Goal: Information Seeking & Learning: Learn about a topic

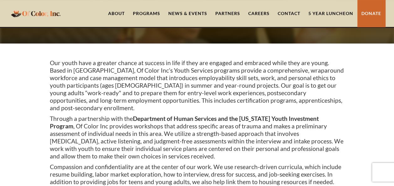
scroll to position [63, 0]
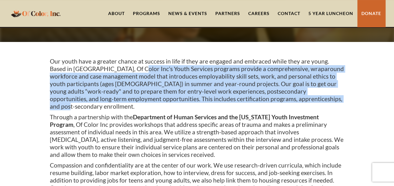
drag, startPoint x: 115, startPoint y: 68, endPoint x: 282, endPoint y: 99, distance: 169.8
click at [282, 99] on p "Our youth have a greater chance at success in life if they are engaged and embr…" at bounding box center [197, 84] width 295 height 53
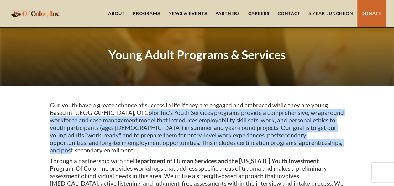
scroll to position [0, 0]
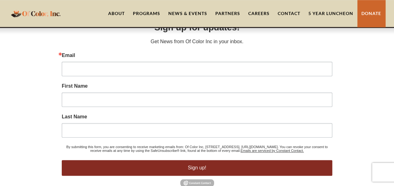
scroll to position [477, 0]
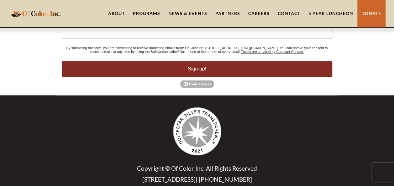
click at [146, 12] on div "Programs" at bounding box center [146, 13] width 27 height 6
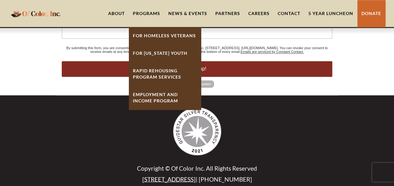
click at [152, 99] on link "Employment And Income Program" at bounding box center [165, 98] width 72 height 24
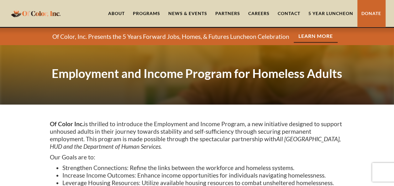
click at [147, 17] on div "Programs" at bounding box center [146, 13] width 35 height 27
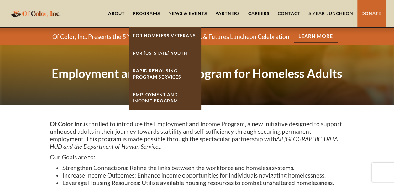
click at [151, 55] on link "For [US_STATE] Youth" at bounding box center [165, 53] width 72 height 18
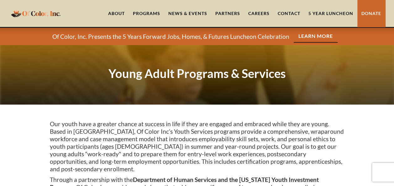
click at [111, 14] on link "About" at bounding box center [116, 13] width 25 height 27
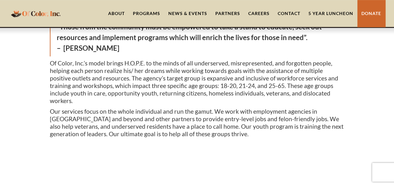
scroll to position [188, 0]
